Goal: Transaction & Acquisition: Book appointment/travel/reservation

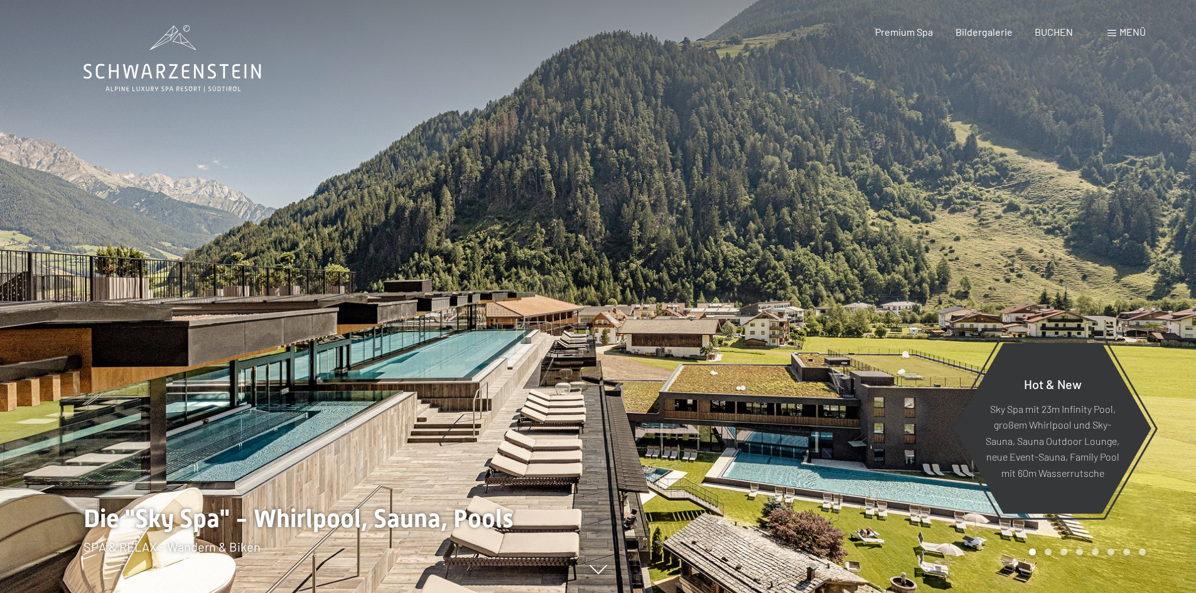
click at [1125, 29] on span "Menü" at bounding box center [1133, 32] width 26 height 12
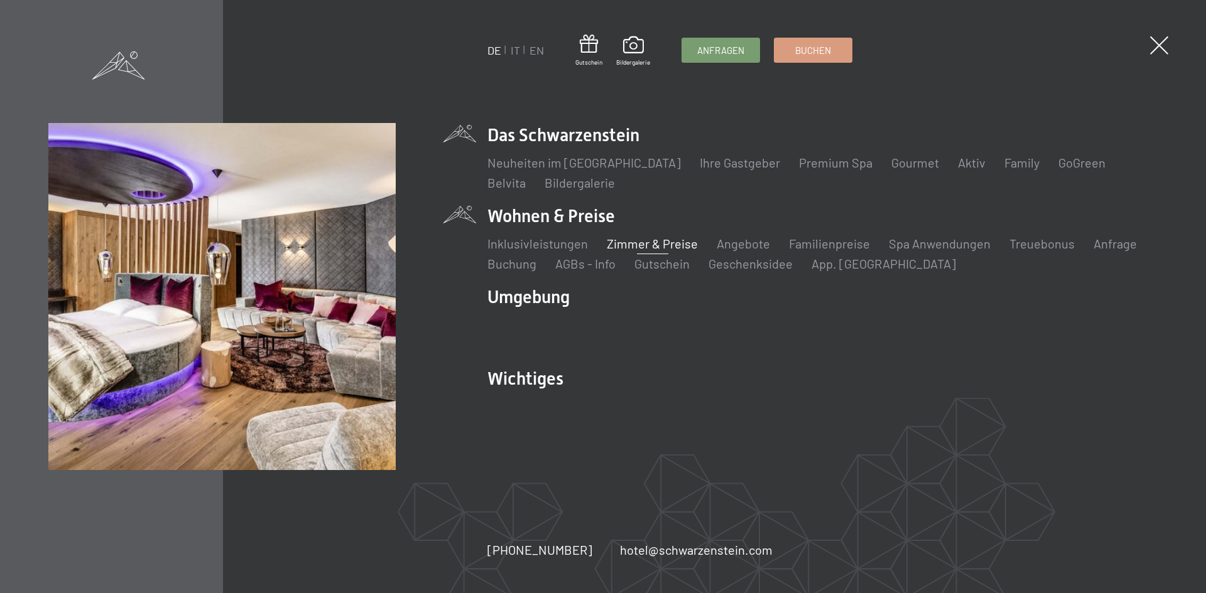
click at [652, 245] on link "Zimmer & Preise" at bounding box center [652, 243] width 91 height 15
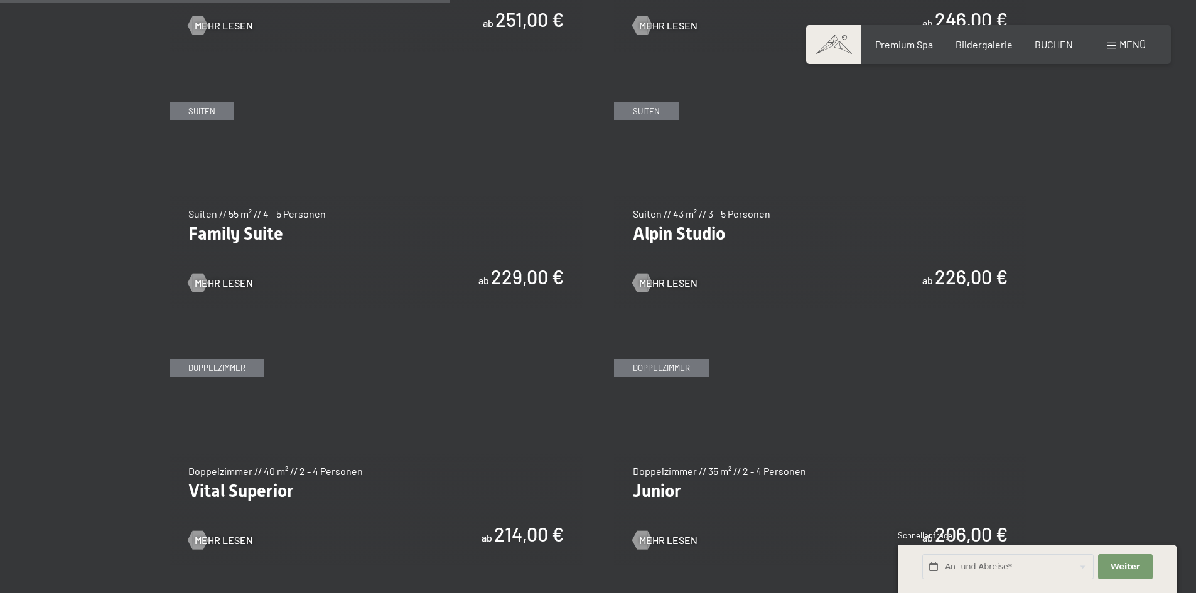
scroll to position [1507, 0]
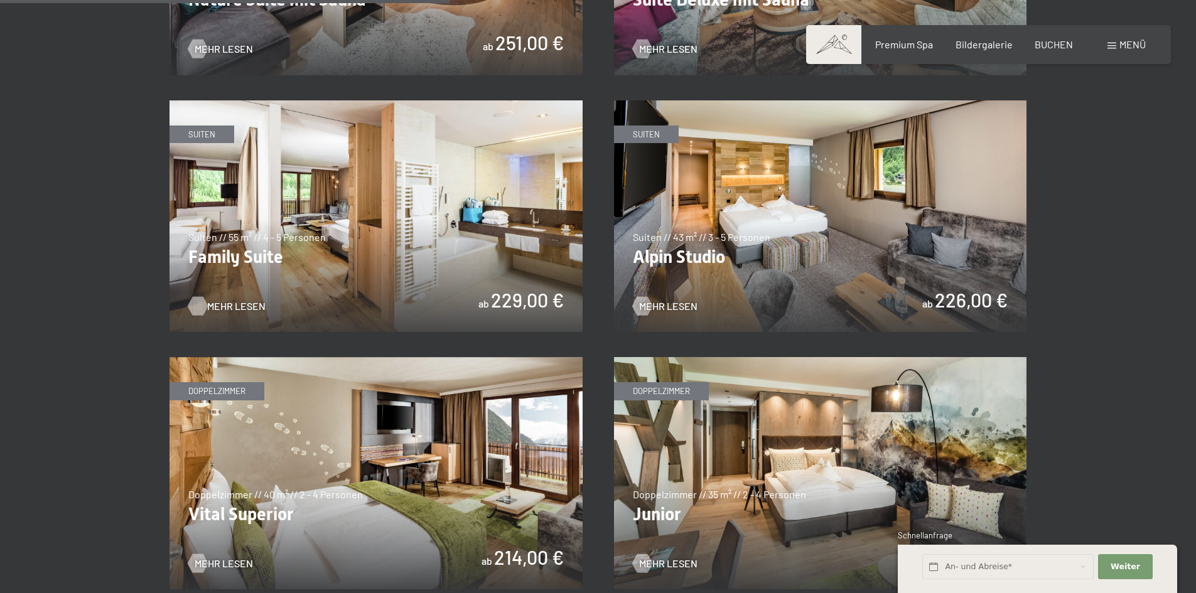
click at [216, 303] on span "Mehr Lesen" at bounding box center [236, 306] width 58 height 14
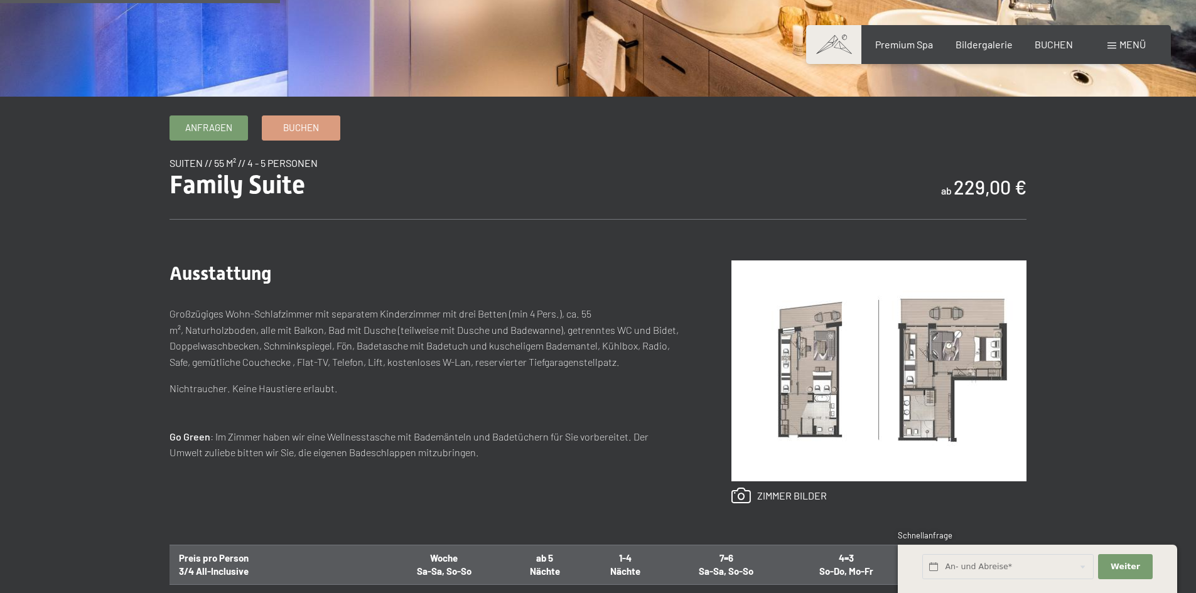
scroll to position [377, 0]
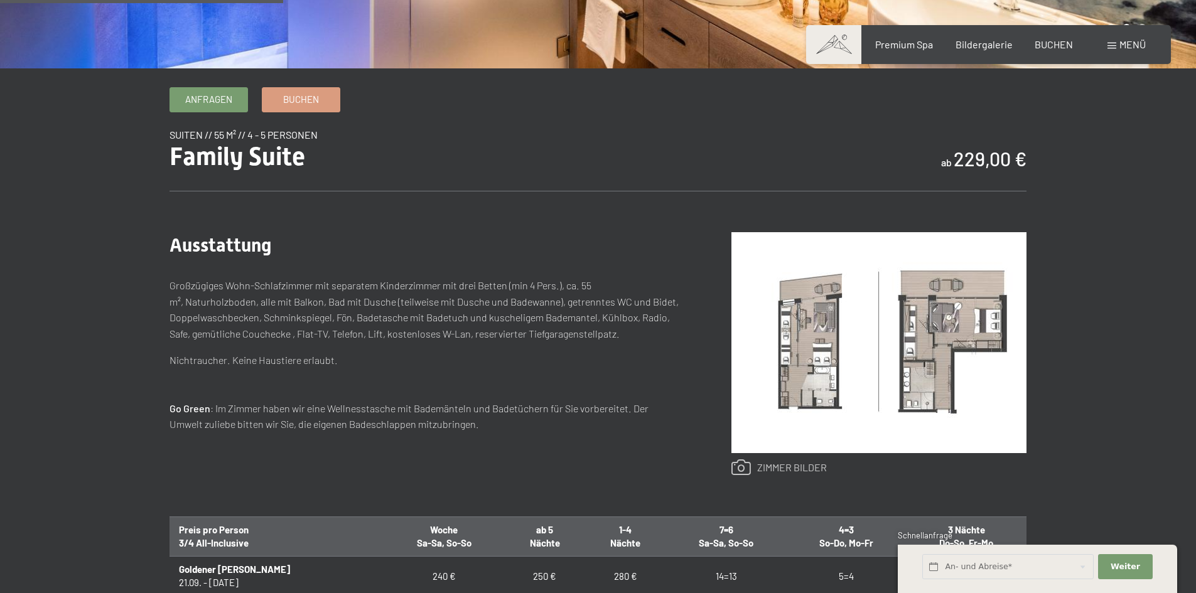
click at [774, 468] on link at bounding box center [778, 468] width 95 height 16
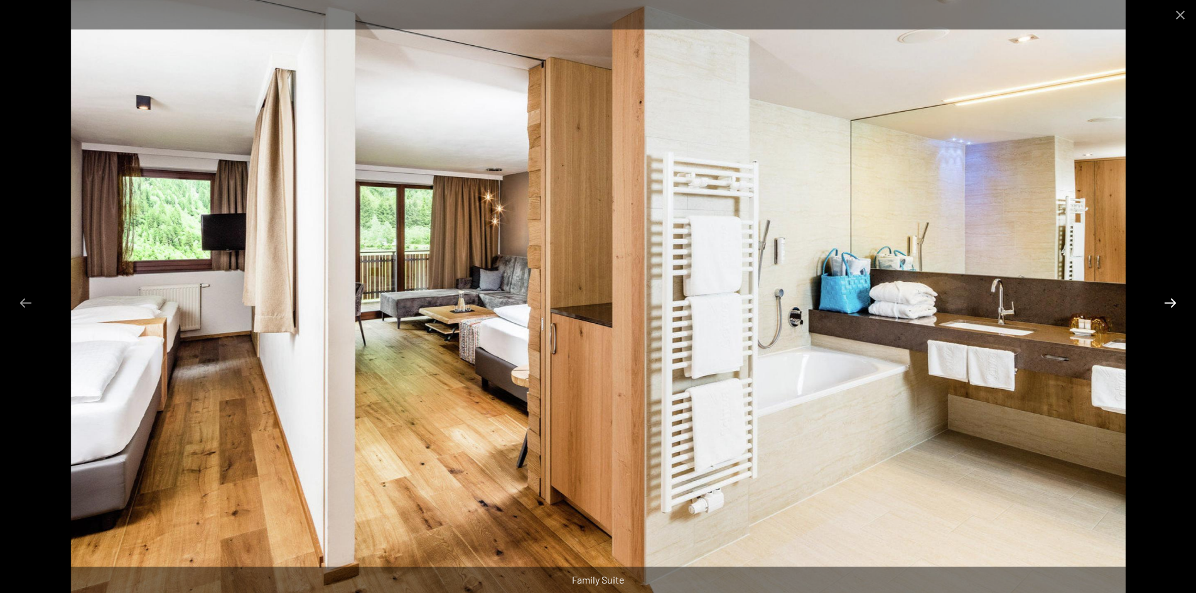
click at [1172, 302] on button "Next slide" at bounding box center [1170, 303] width 26 height 24
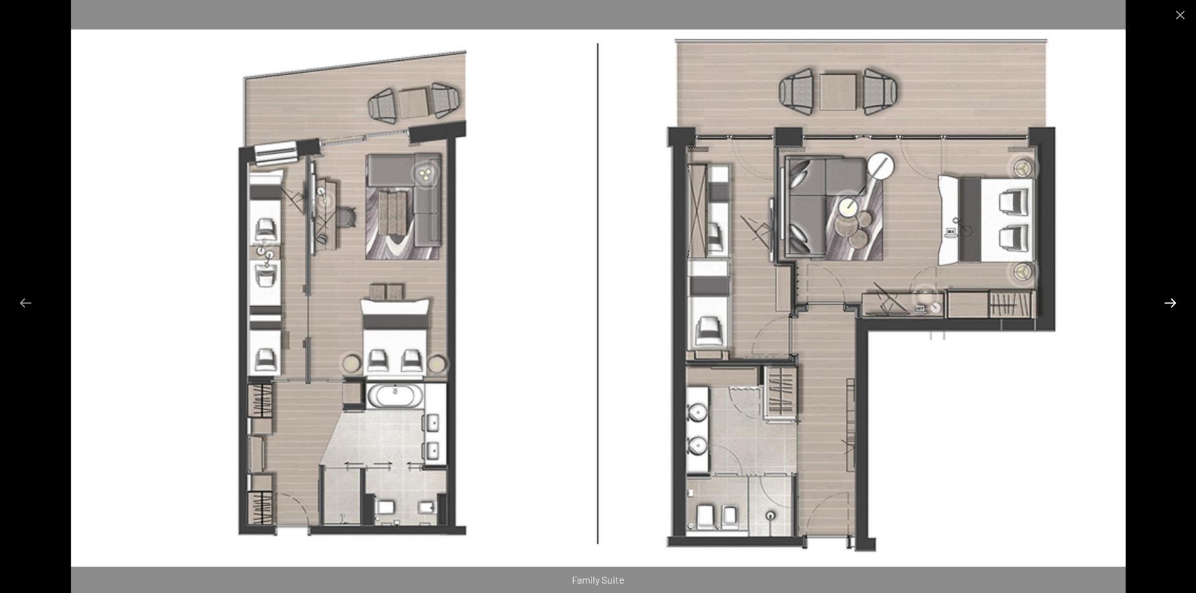
click at [1172, 303] on button "Next slide" at bounding box center [1170, 303] width 26 height 24
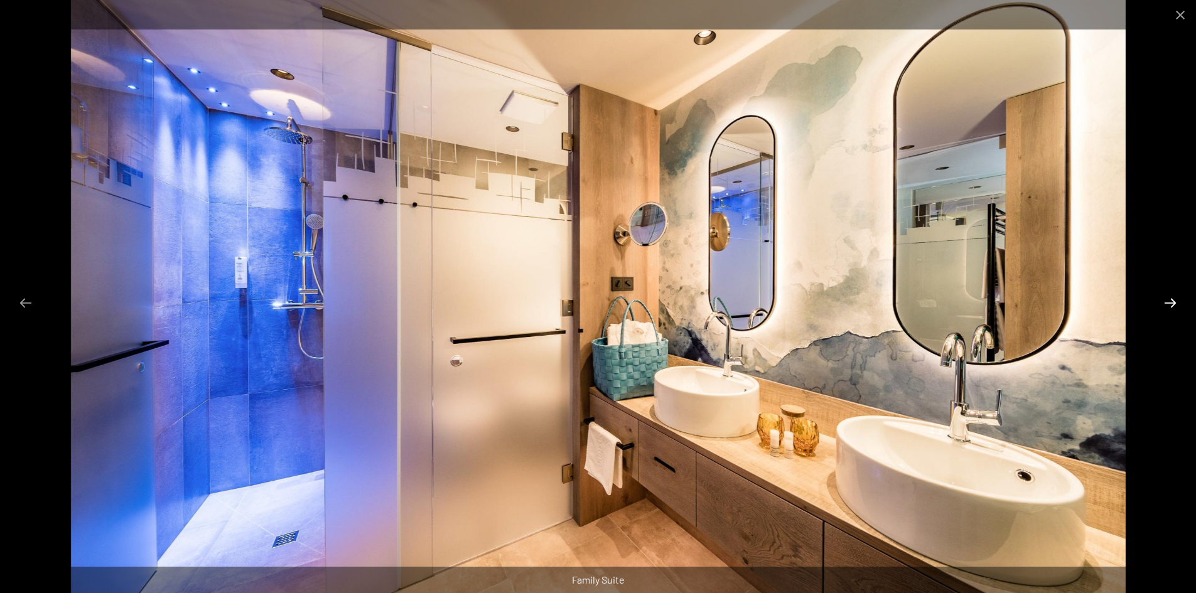
click at [1172, 303] on button "Next slide" at bounding box center [1170, 303] width 26 height 24
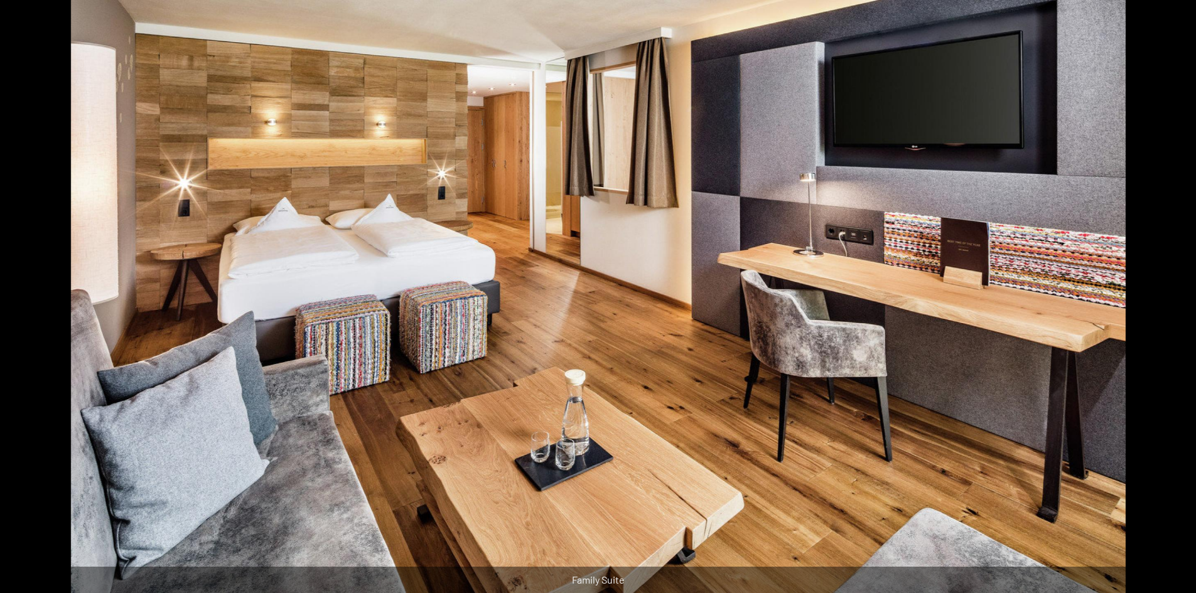
click at [1170, 304] on button "Next slide" at bounding box center [1176, 303] width 26 height 24
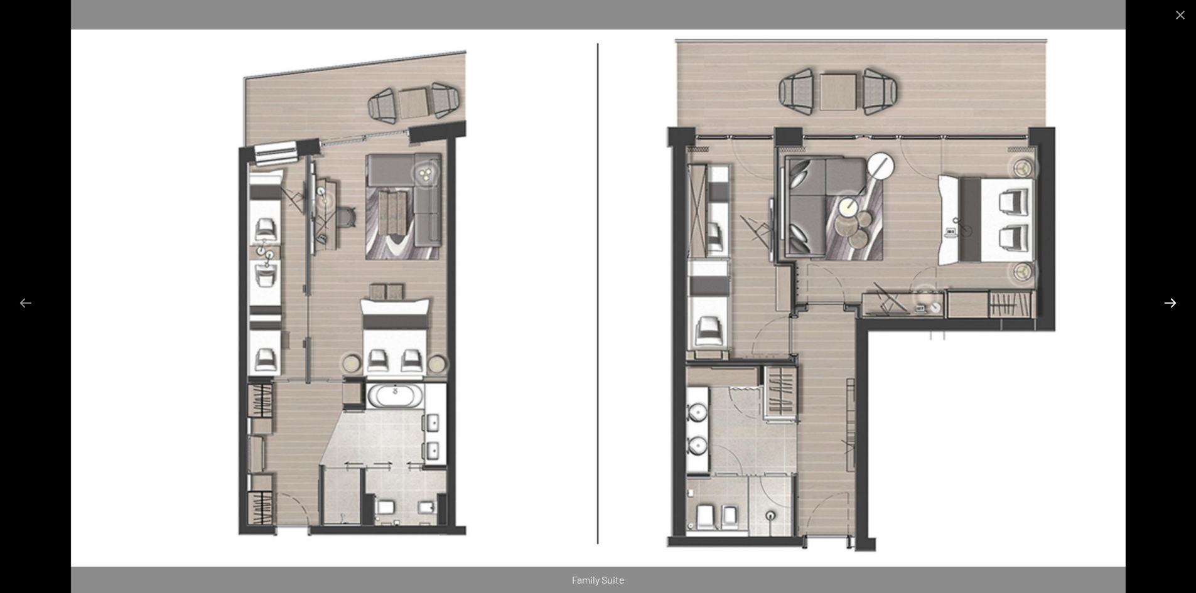
click at [1170, 304] on button "Next slide" at bounding box center [1170, 303] width 26 height 24
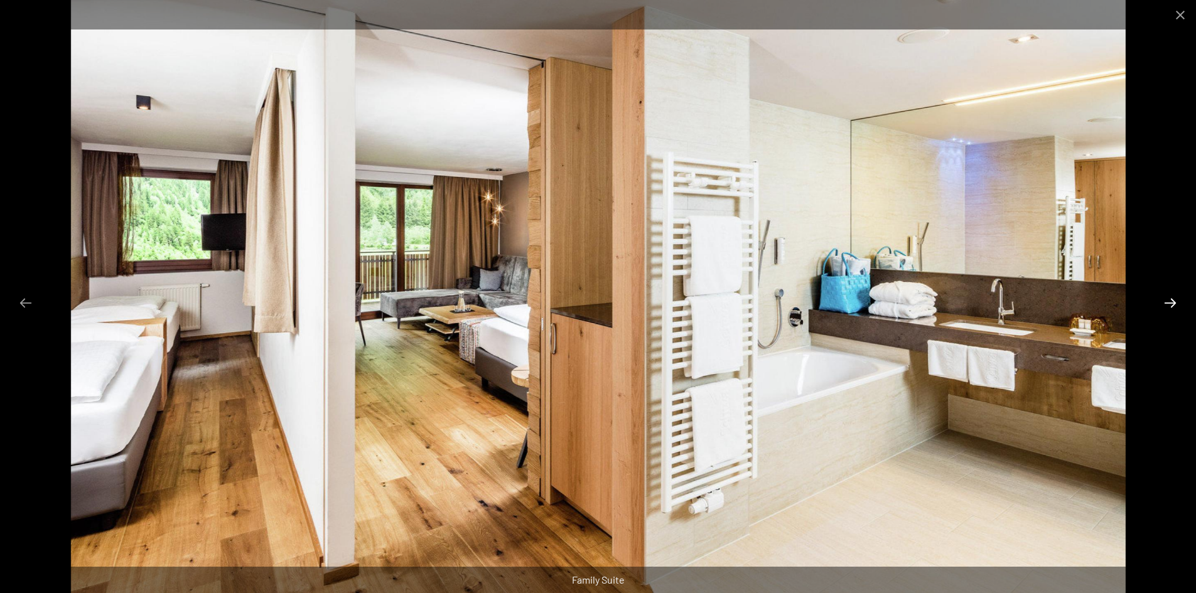
click at [1170, 304] on button "Next slide" at bounding box center [1170, 303] width 26 height 24
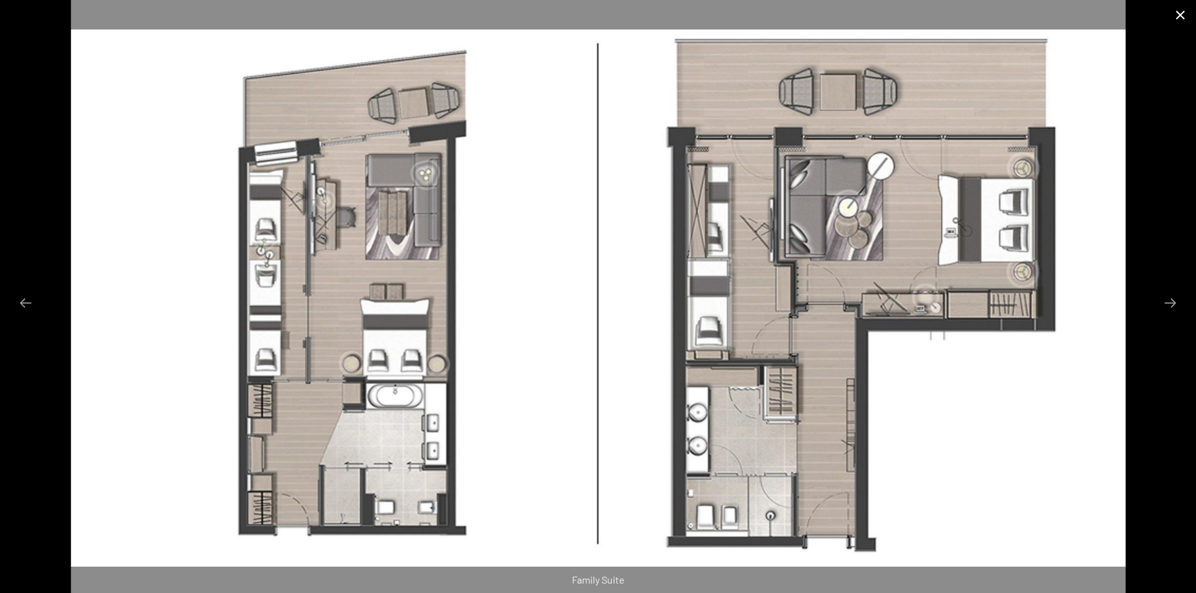
click at [1184, 14] on button "Close gallery" at bounding box center [1180, 15] width 31 height 30
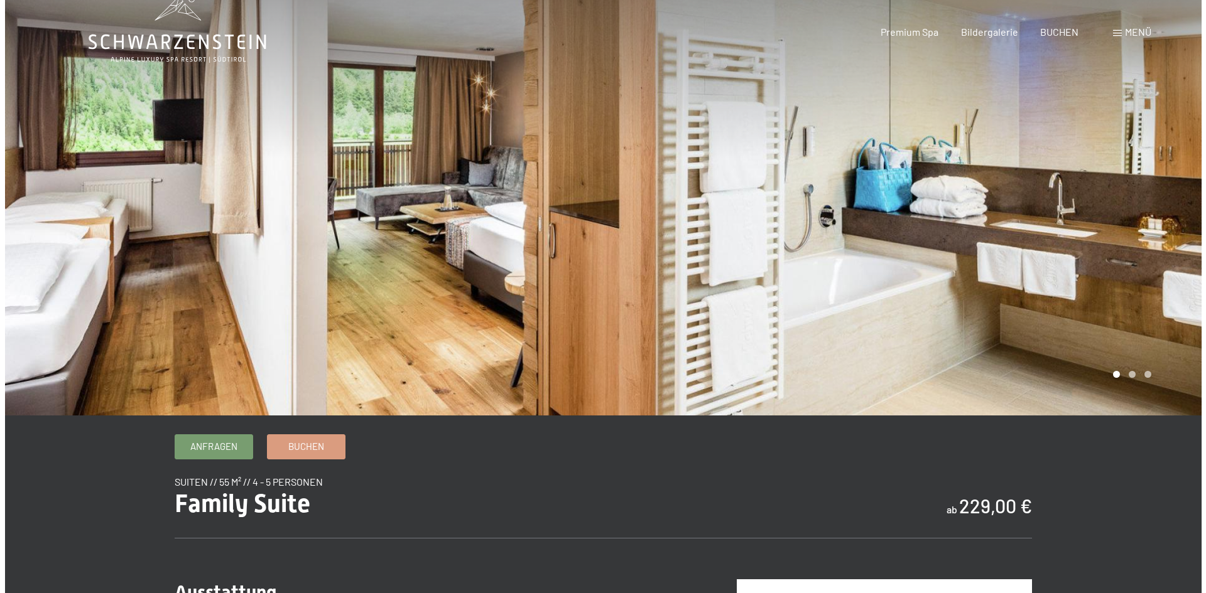
scroll to position [0, 0]
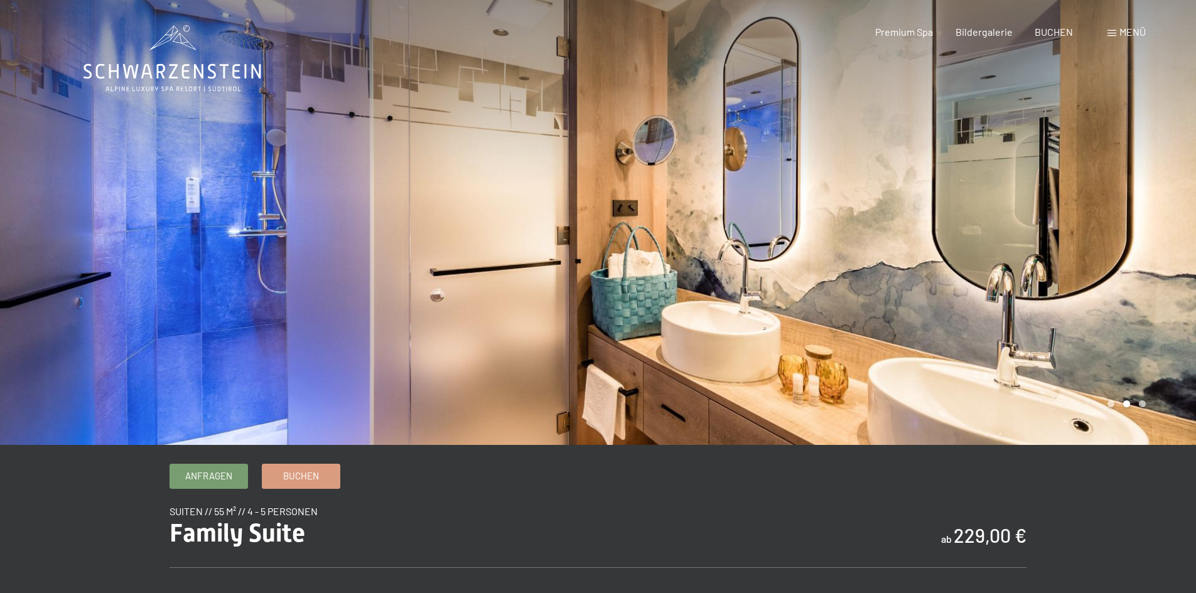
click at [1127, 33] on span "Menü" at bounding box center [1133, 32] width 26 height 12
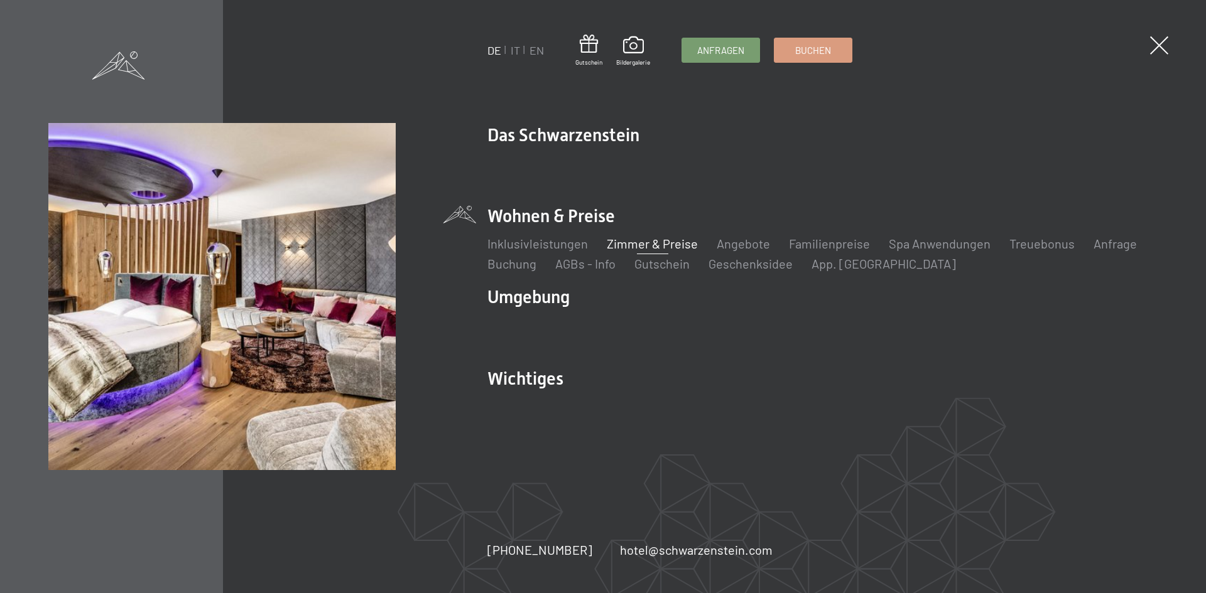
click at [638, 243] on link "Zimmer & Preise" at bounding box center [652, 243] width 91 height 15
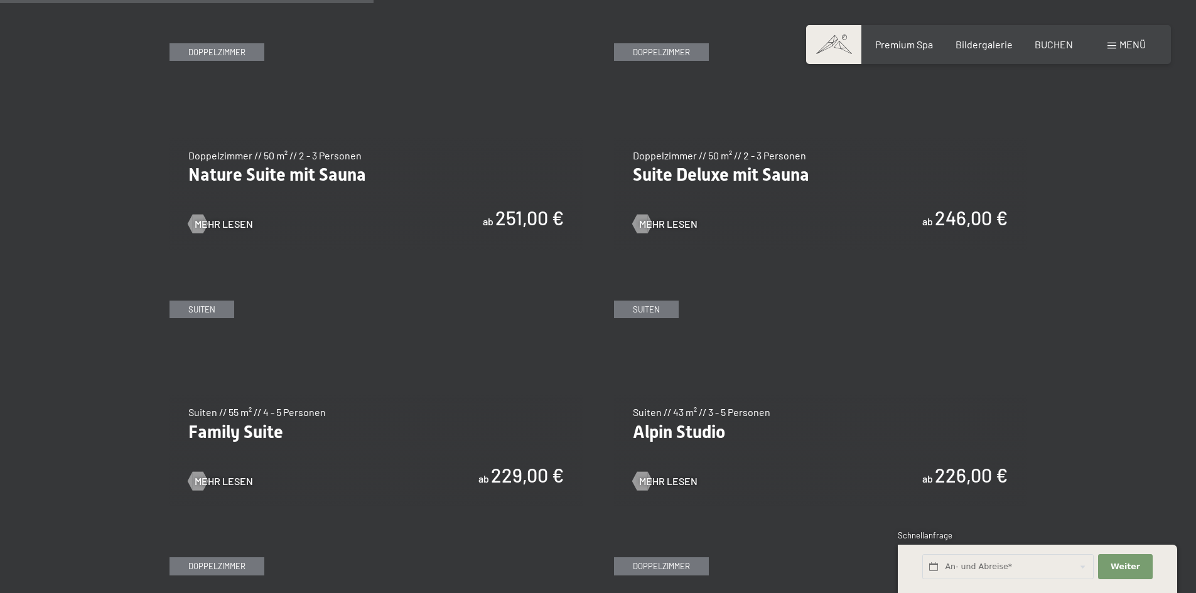
scroll to position [1381, 0]
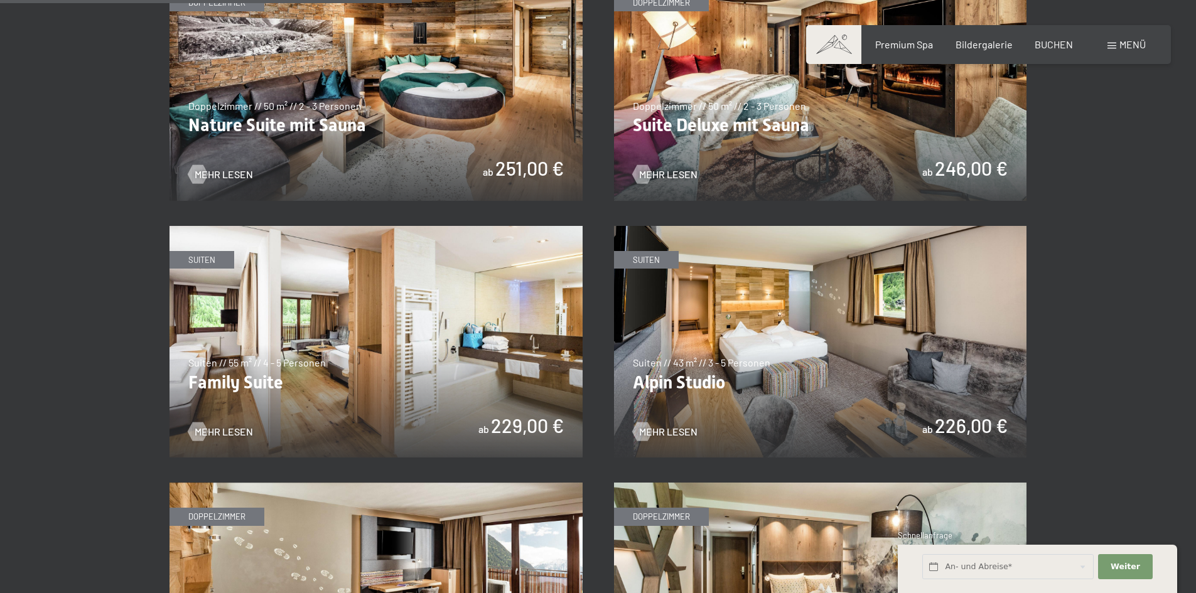
click at [827, 378] on img at bounding box center [820, 342] width 413 height 232
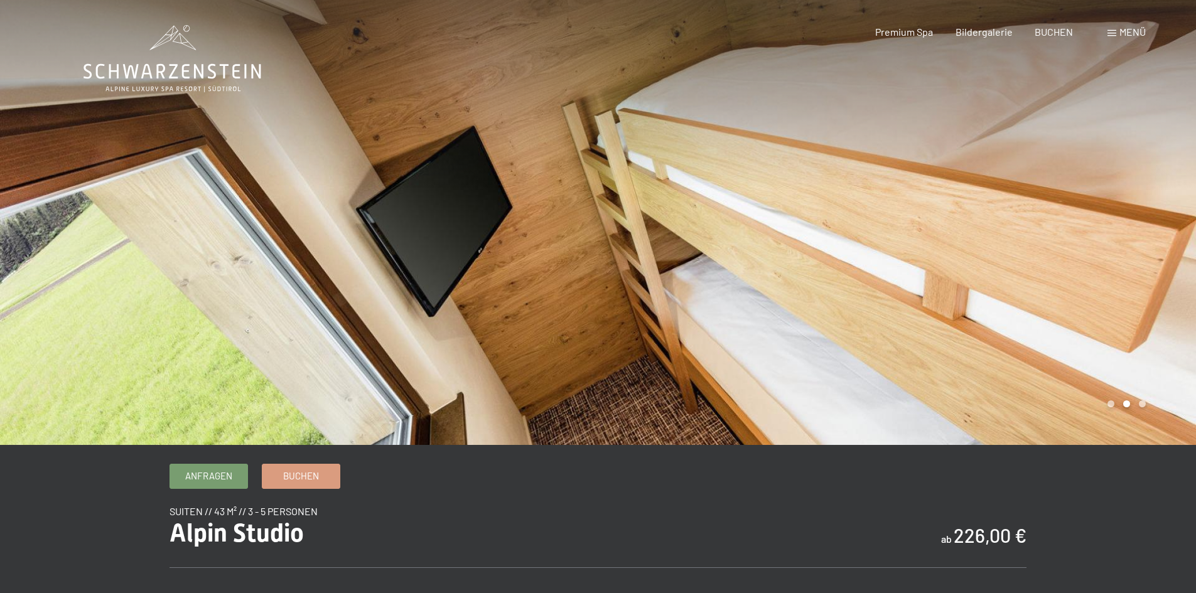
click at [1045, 342] on div at bounding box center [897, 222] width 598 height 445
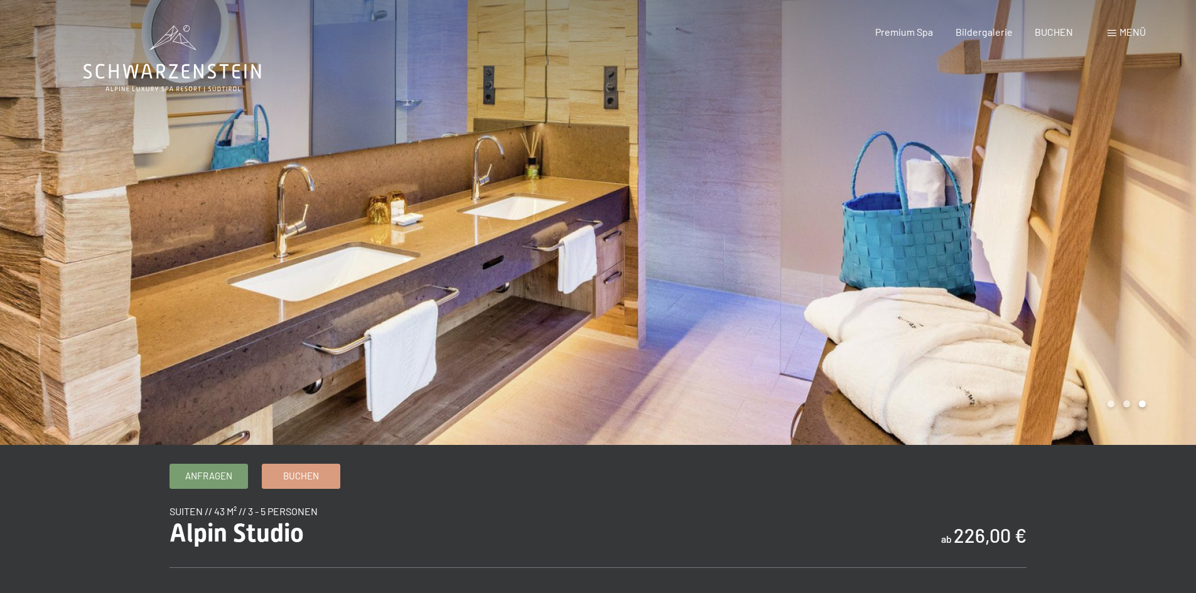
click at [1045, 342] on div at bounding box center [897, 222] width 598 height 445
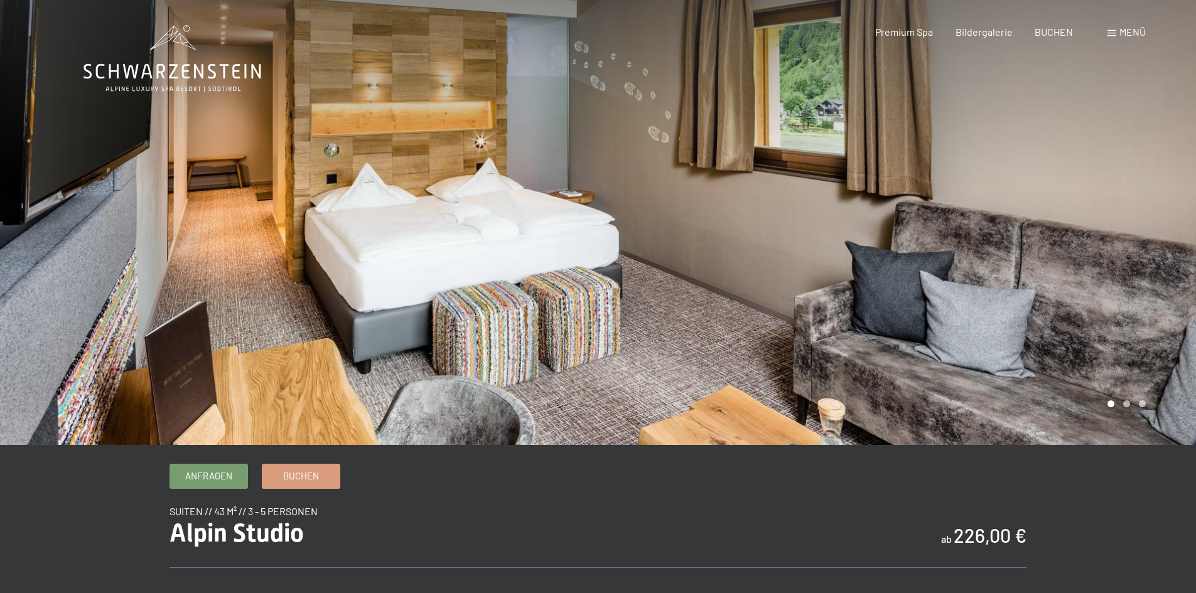
click at [1045, 342] on div at bounding box center [897, 222] width 598 height 445
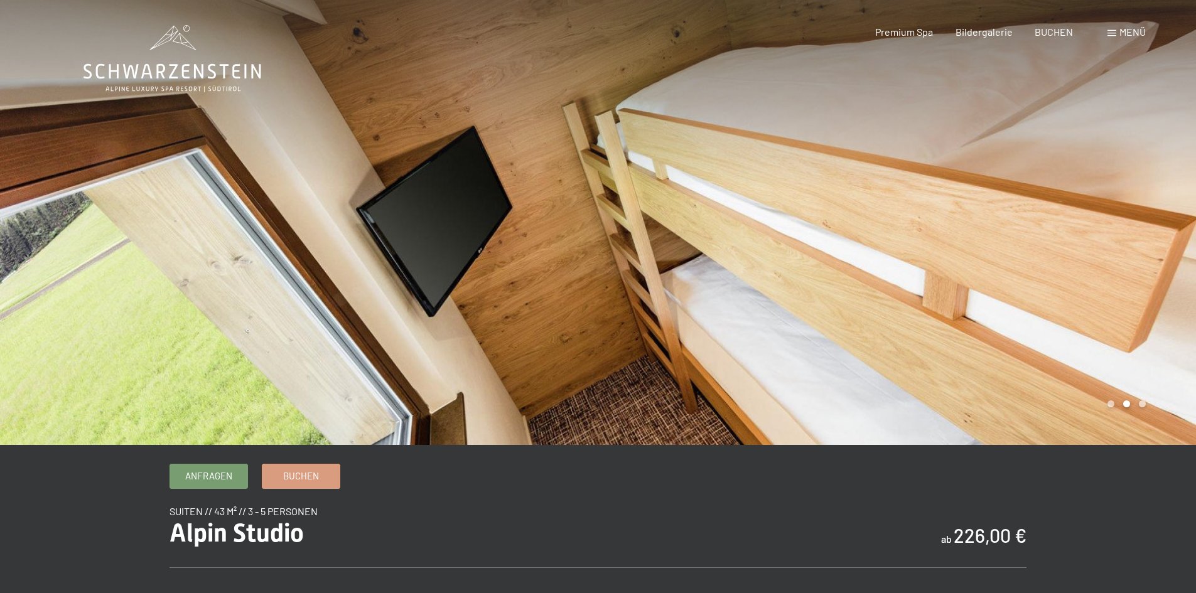
click at [1093, 251] on div at bounding box center [897, 222] width 598 height 445
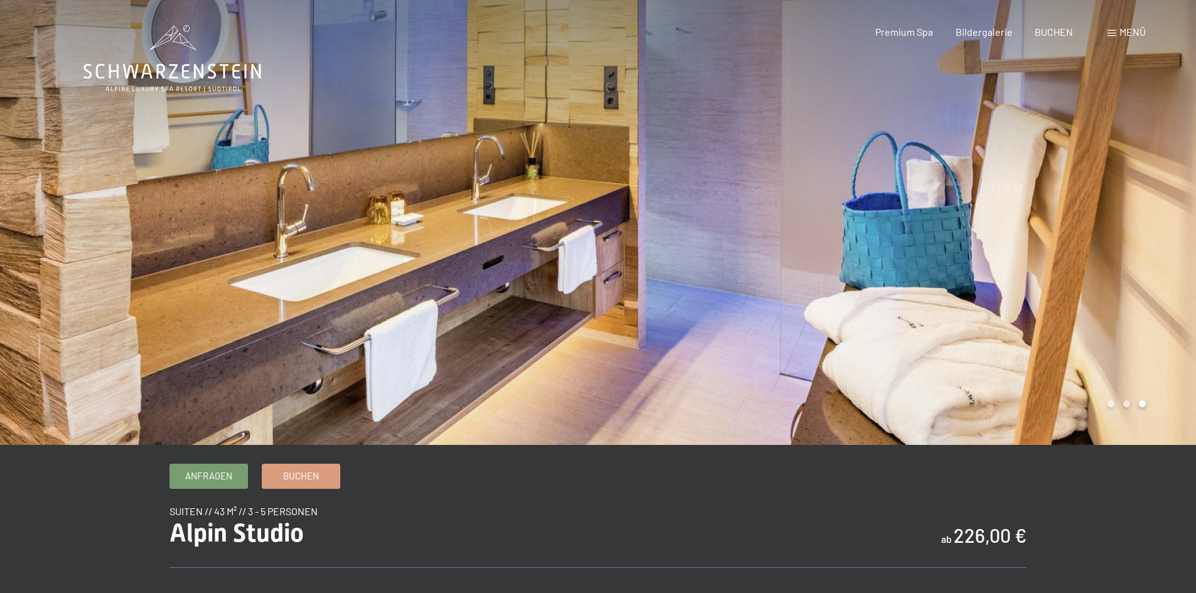
click at [1093, 251] on div at bounding box center [897, 222] width 598 height 445
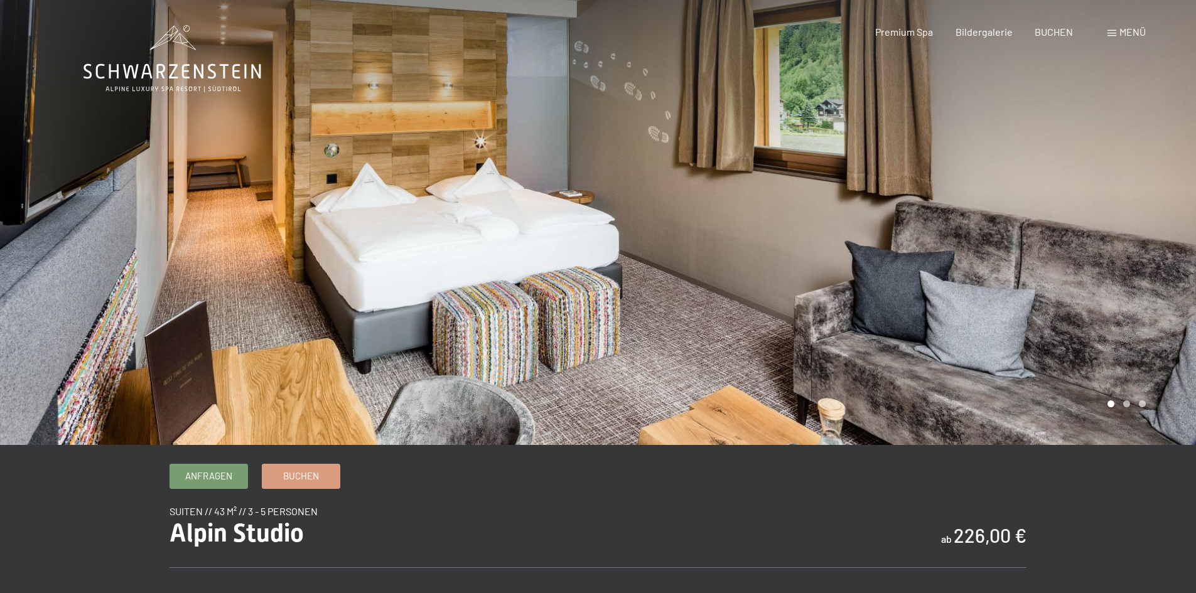
click at [1089, 251] on div at bounding box center [897, 222] width 598 height 445
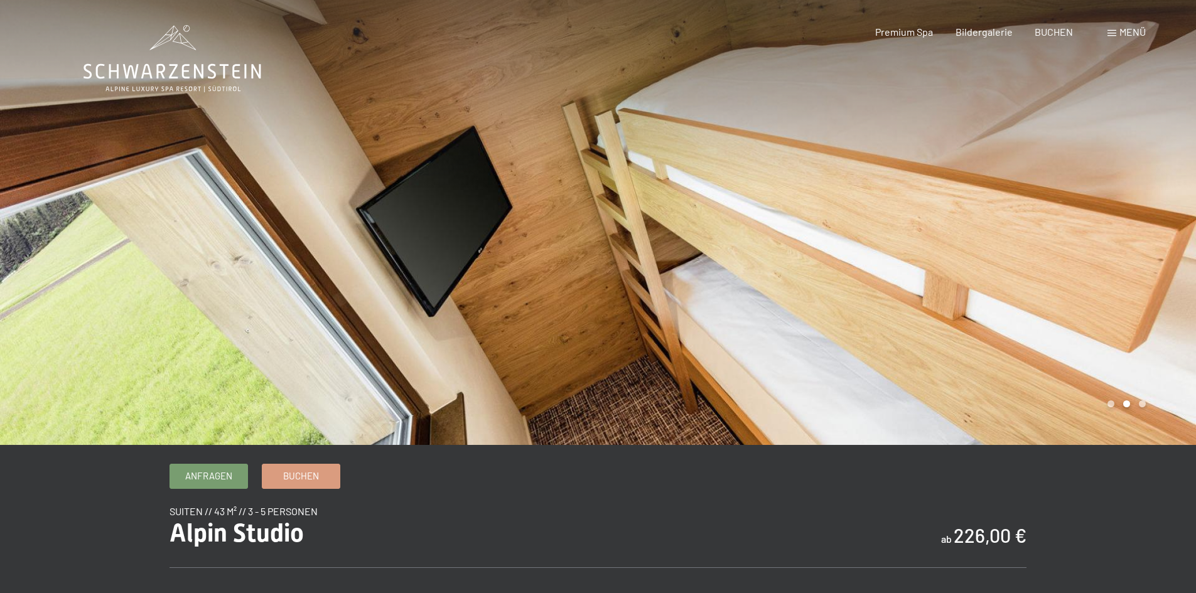
click at [1089, 251] on div at bounding box center [897, 222] width 598 height 445
